Goal: Task Accomplishment & Management: Manage account settings

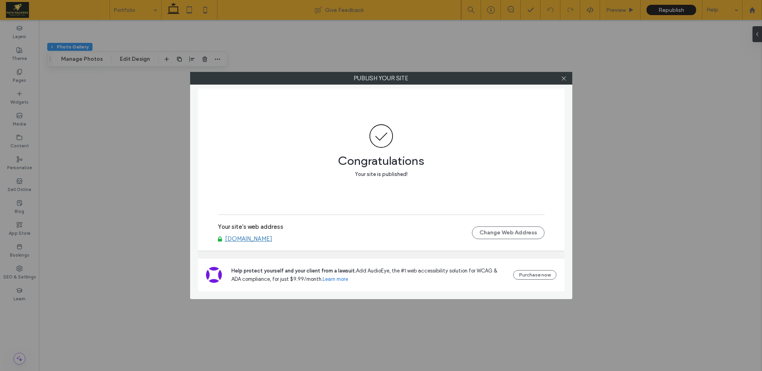
click at [517, 44] on div "Publish your site Congratulations Your site is published! Your site's web addre…" at bounding box center [381, 185] width 762 height 371
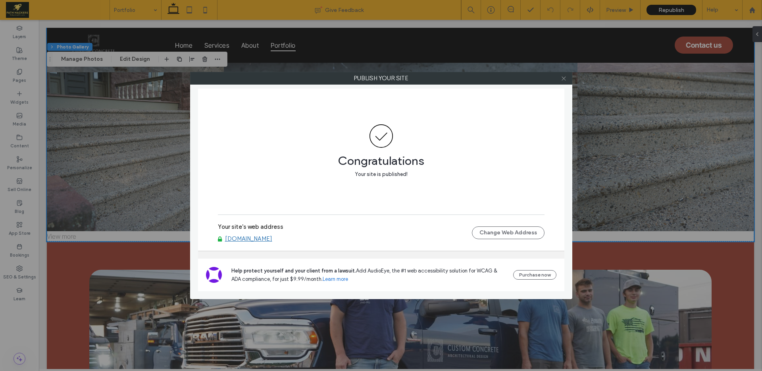
click at [563, 79] on icon at bounding box center [564, 78] width 6 height 6
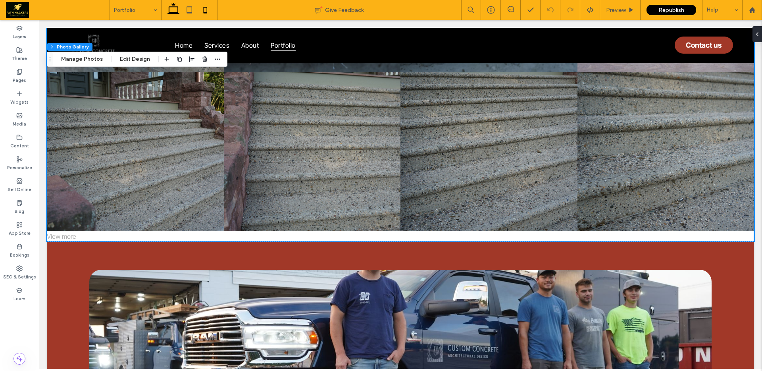
click at [202, 13] on icon at bounding box center [205, 10] width 16 height 16
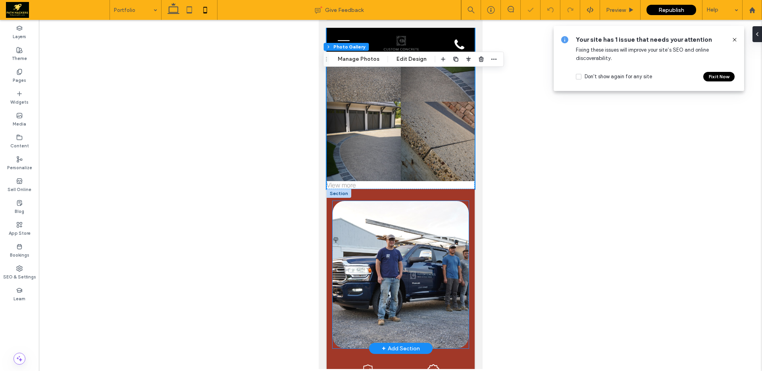
scroll to position [404, 0]
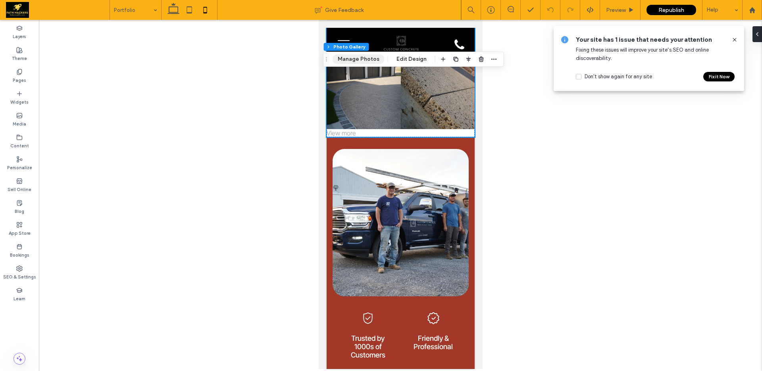
click at [375, 58] on button "Manage Photos" at bounding box center [359, 59] width 52 height 10
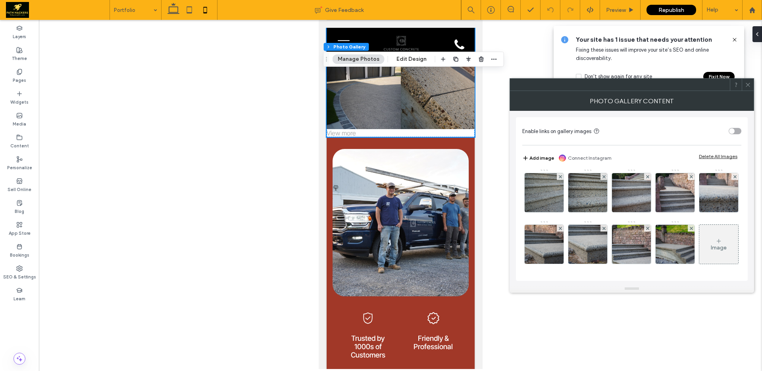
scroll to position [260, 0]
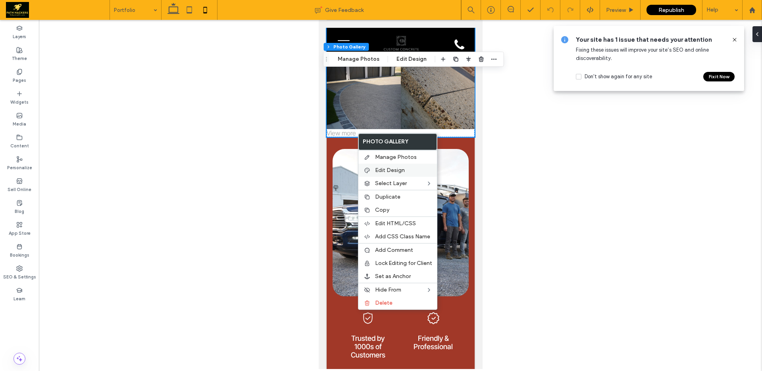
click at [393, 167] on span "Edit Design" at bounding box center [390, 170] width 30 height 7
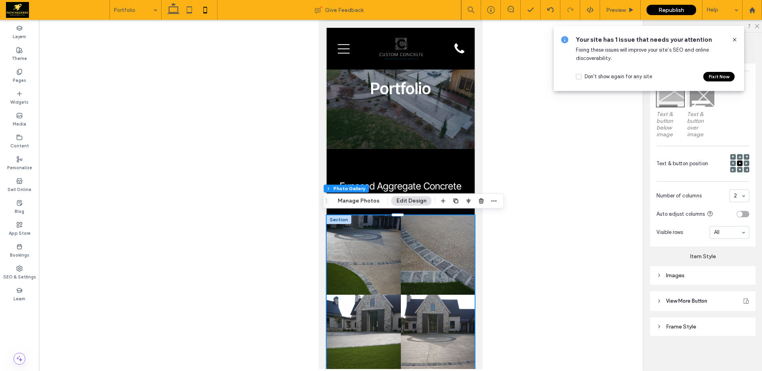
scroll to position [232, 0]
click at [725, 232] on input at bounding box center [727, 232] width 27 height 6
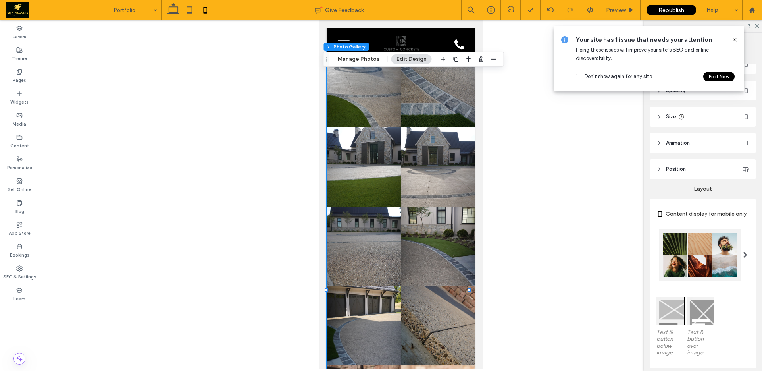
scroll to position [0, 0]
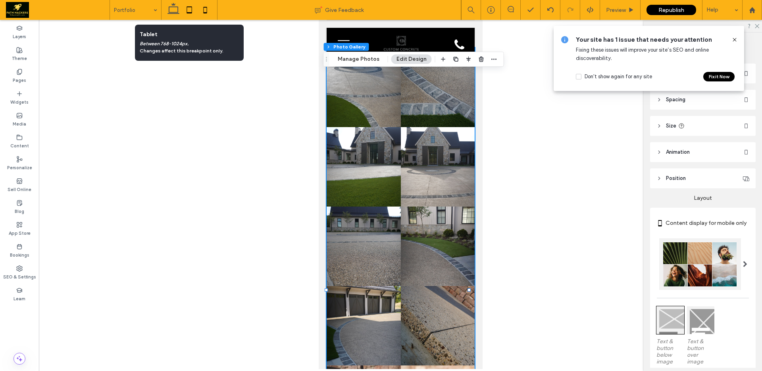
click at [191, 15] on icon at bounding box center [189, 10] width 16 height 16
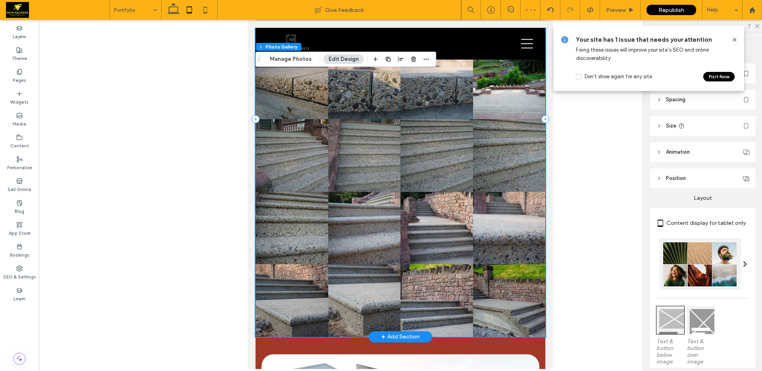
scroll to position [290, 0]
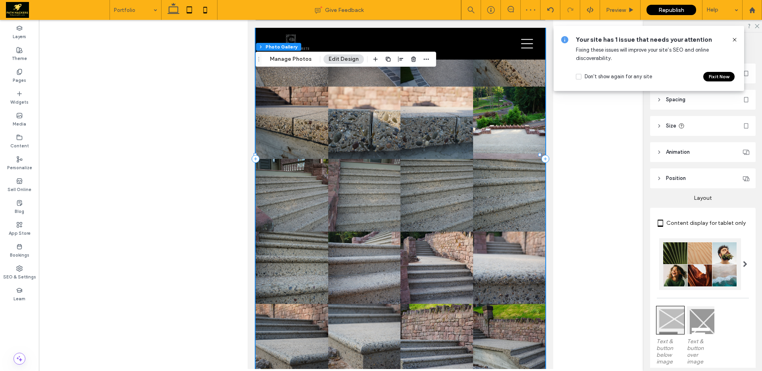
click at [210, 13] on icon at bounding box center [205, 10] width 16 height 16
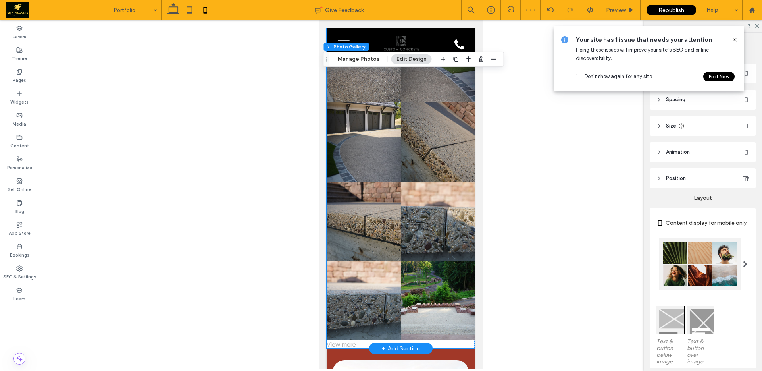
scroll to position [386, 0]
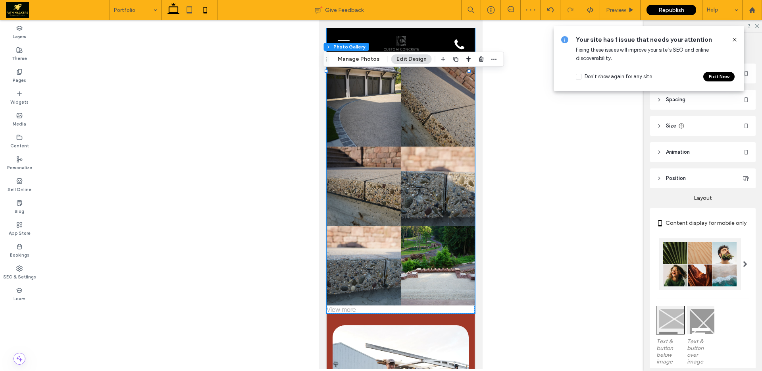
click at [173, 16] on icon at bounding box center [174, 10] width 16 height 16
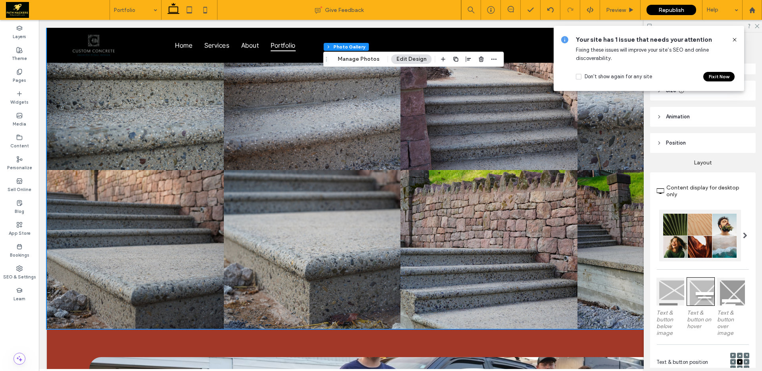
scroll to position [46, 0]
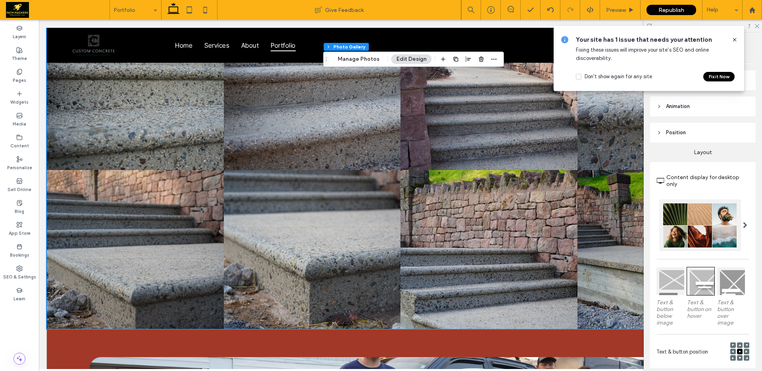
click at [669, 283] on div at bounding box center [671, 281] width 28 height 28
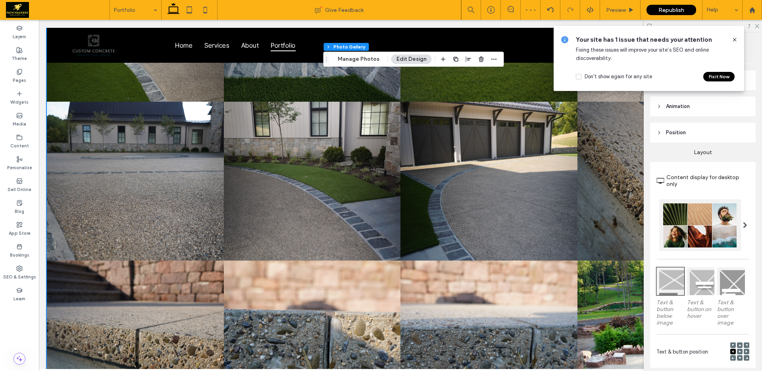
scroll to position [310, 0]
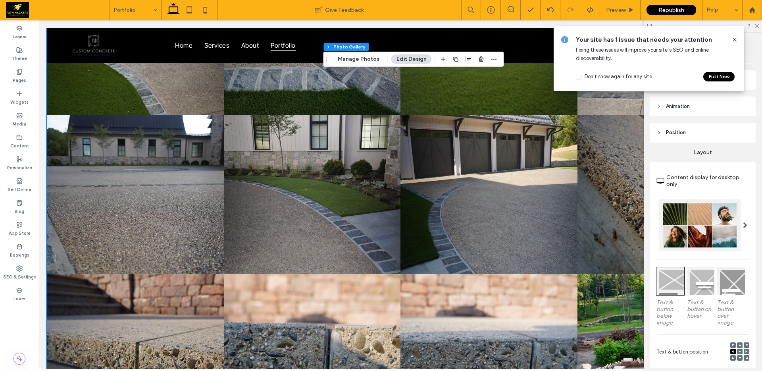
click at [706, 287] on div at bounding box center [701, 281] width 28 height 28
click at [727, 287] on div at bounding box center [731, 281] width 28 height 28
click at [704, 284] on div at bounding box center [701, 281] width 28 height 28
click at [688, 235] on div at bounding box center [700, 225] width 82 height 52
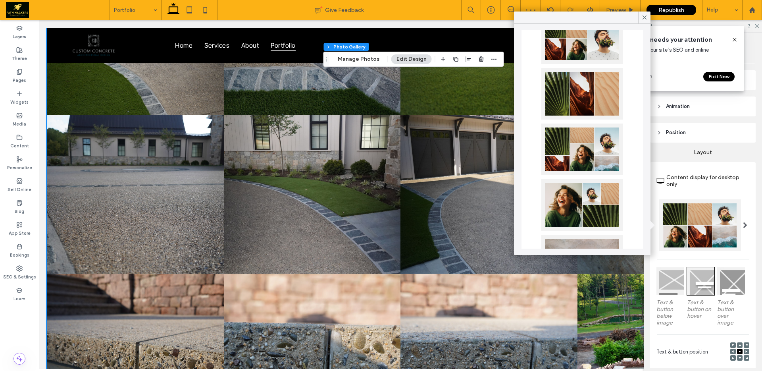
scroll to position [118, 0]
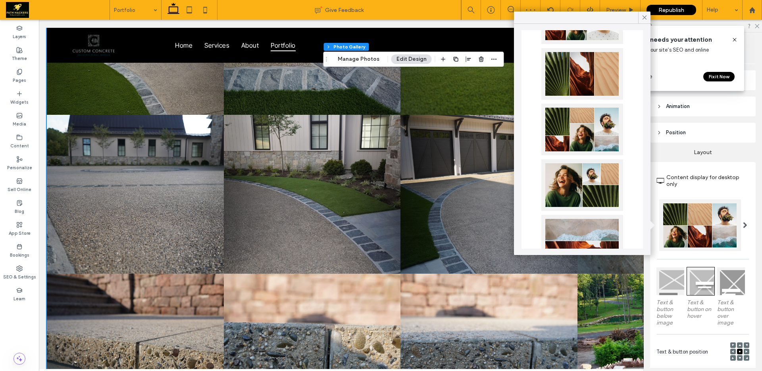
click at [589, 144] on div at bounding box center [583, 130] width 82 height 52
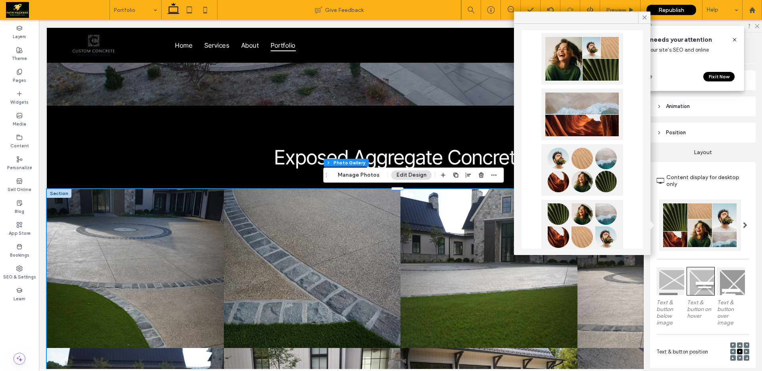
scroll to position [247, 0]
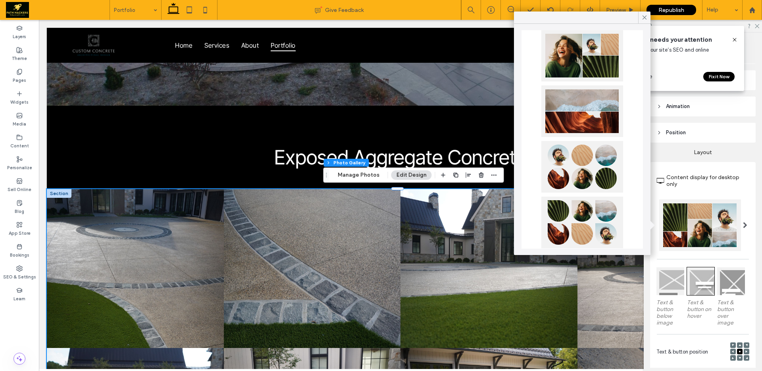
click at [579, 156] on div at bounding box center [583, 167] width 82 height 52
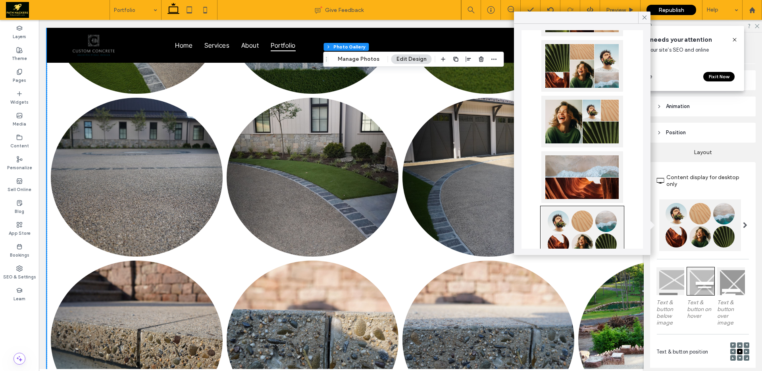
scroll to position [0, 0]
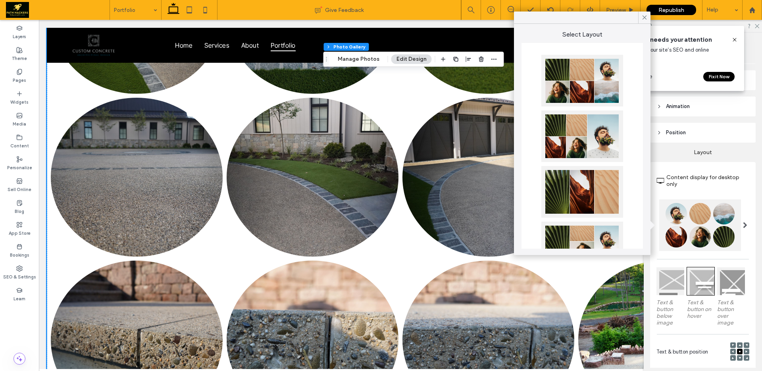
click at [566, 87] on div at bounding box center [583, 81] width 82 height 52
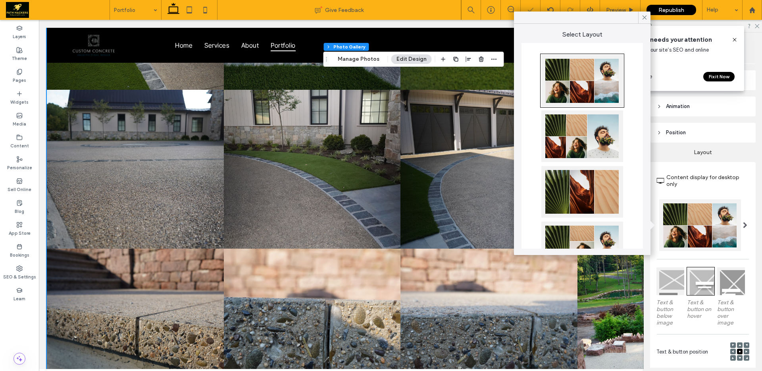
click at [569, 152] on div at bounding box center [583, 136] width 82 height 52
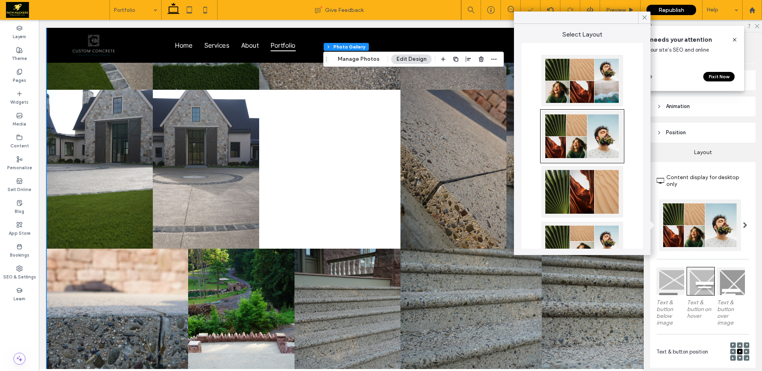
click at [579, 96] on div at bounding box center [583, 81] width 82 height 52
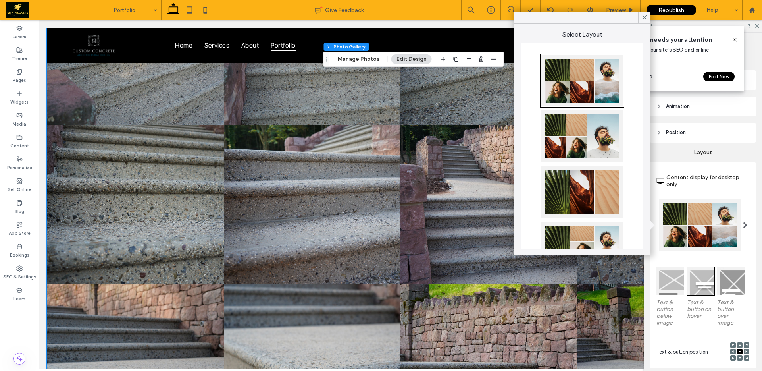
scroll to position [809, 0]
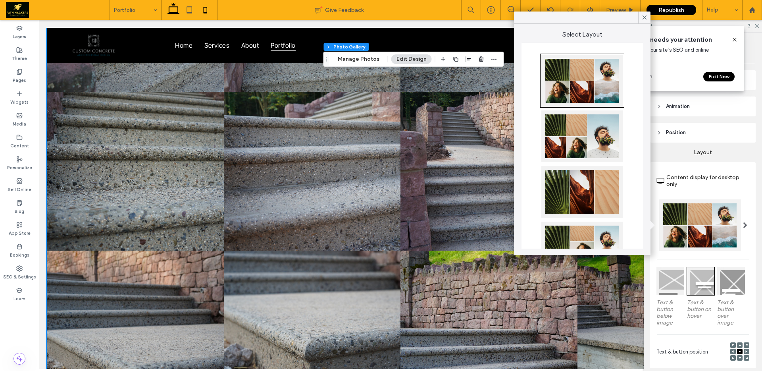
click at [201, 11] on icon at bounding box center [205, 10] width 16 height 16
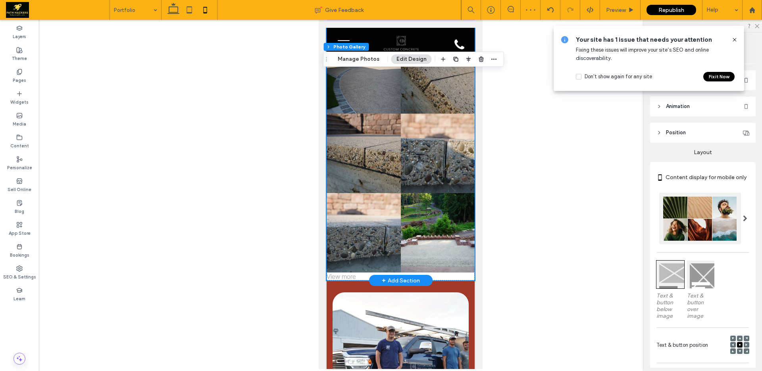
scroll to position [446, 0]
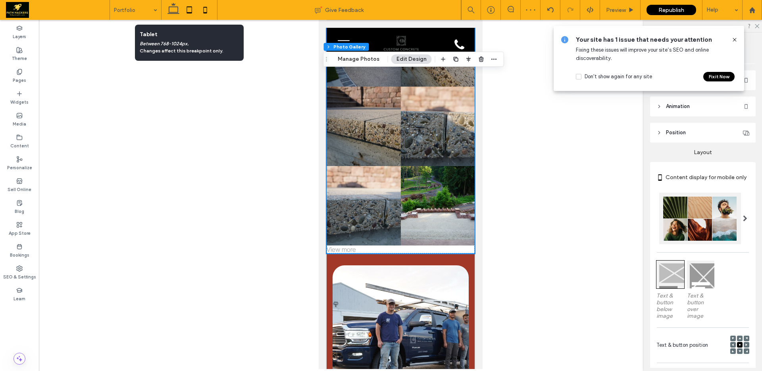
click at [191, 10] on icon at bounding box center [189, 10] width 16 height 16
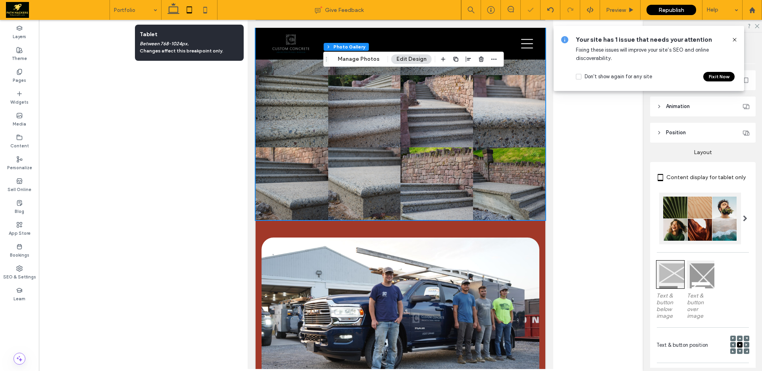
scroll to position [467, 0]
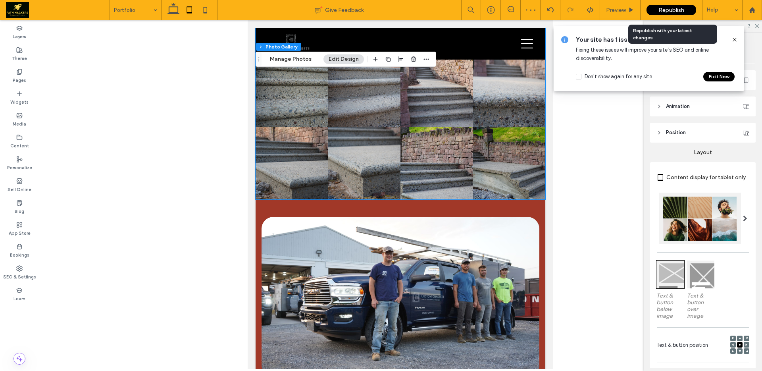
click at [683, 9] on span "Republish" at bounding box center [672, 10] width 26 height 7
